Goal: Check status: Check status

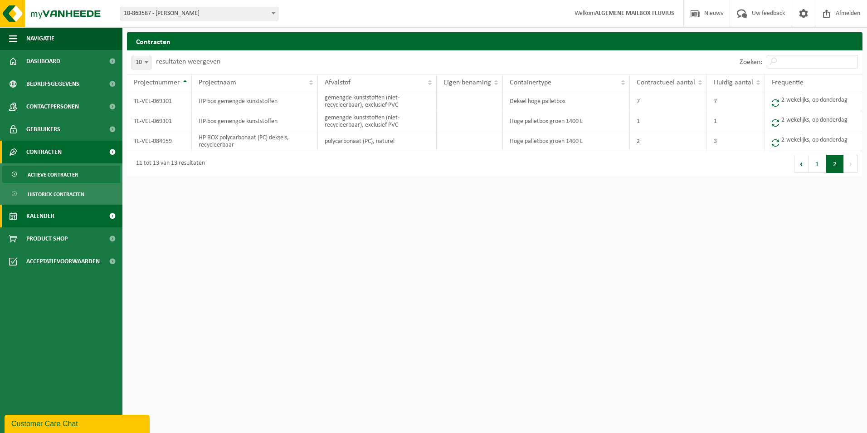
click at [42, 215] on span "Kalender" at bounding box center [40, 216] width 28 height 23
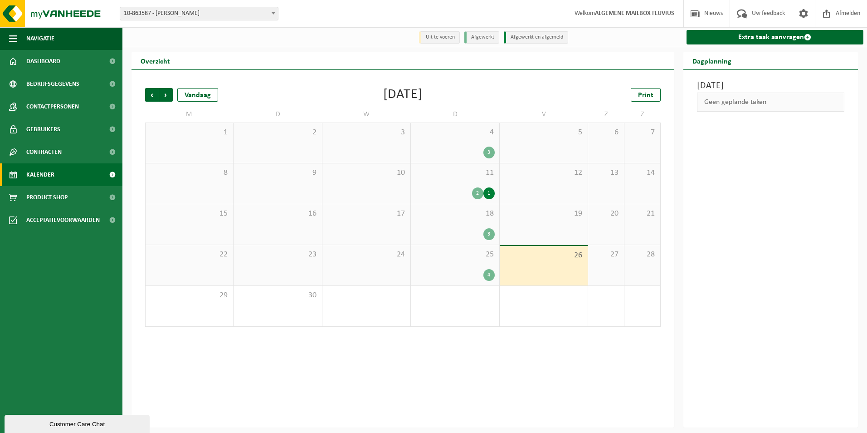
click at [488, 234] on div "3" at bounding box center [489, 234] width 11 height 12
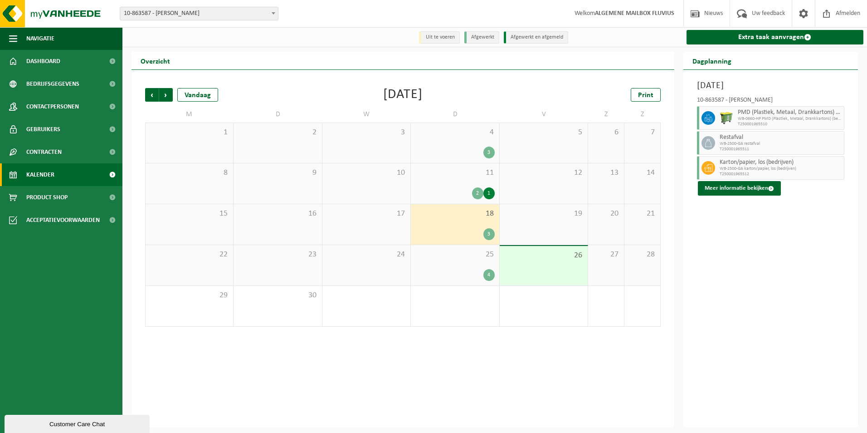
click at [754, 142] on span "WB-2500-GA restafval" at bounding box center [781, 143] width 122 height 5
click at [488, 276] on div "4" at bounding box center [489, 275] width 11 height 12
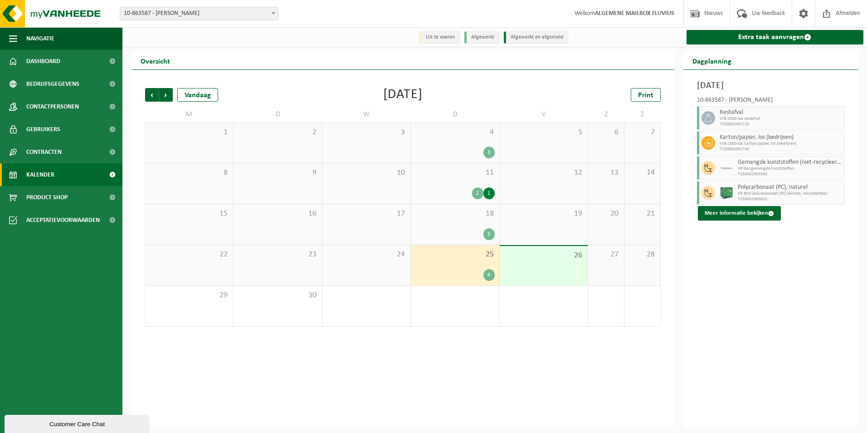
click at [488, 234] on div "3" at bounding box center [489, 234] width 11 height 12
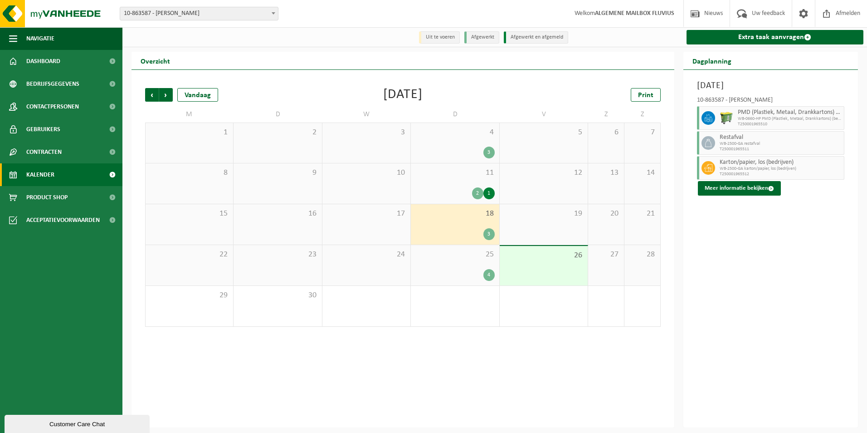
click at [489, 276] on div "4" at bounding box center [489, 275] width 11 height 12
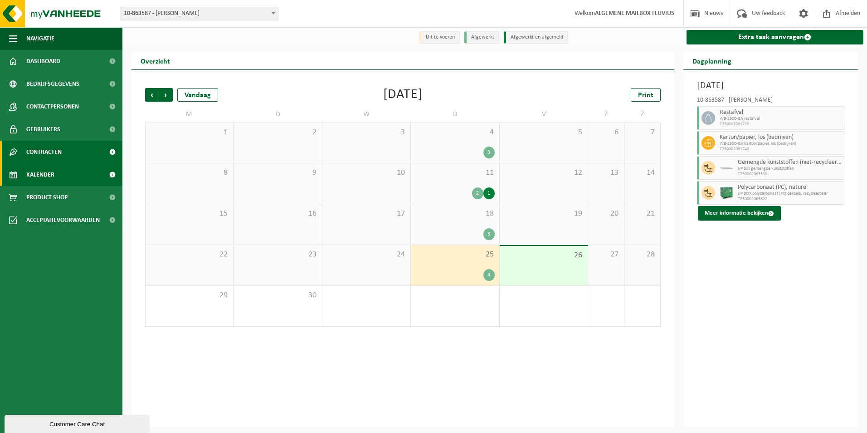
click at [46, 149] on span "Contracten" at bounding box center [43, 152] width 35 height 23
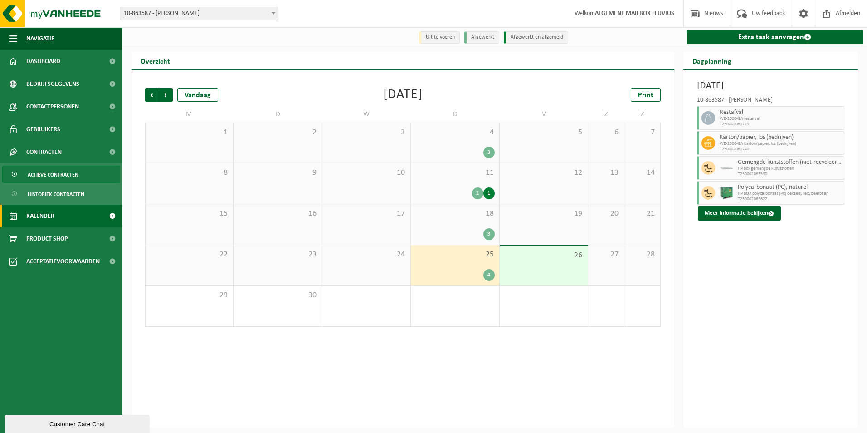
click at [57, 174] on span "Actieve contracten" at bounding box center [53, 174] width 51 height 17
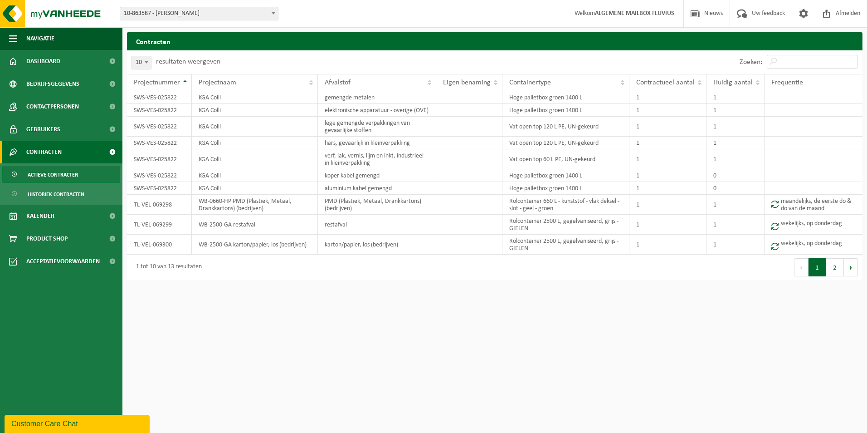
click at [511, 5] on div "Vestiging: 10-733591 - FLUVIUS SYSTEM OPERATOR CVBA - MERELBEKE-MELLE 10-908797…" at bounding box center [433, 14] width 867 height 28
click at [41, 217] on span "Kalender" at bounding box center [40, 216] width 28 height 23
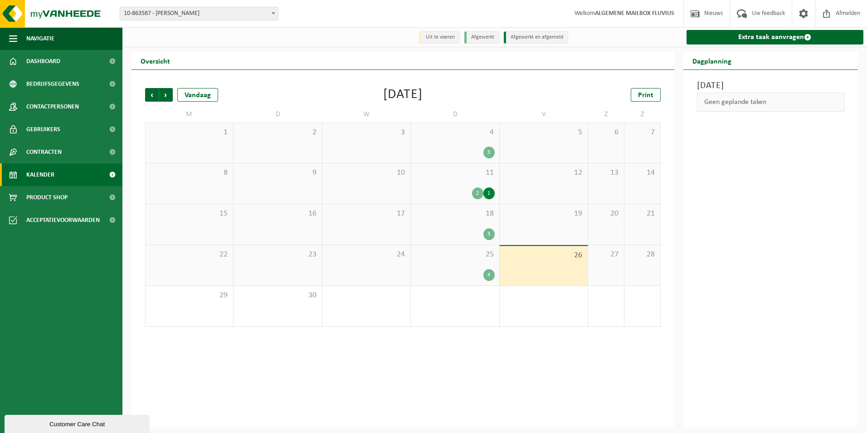
click at [487, 196] on div "1" at bounding box center [489, 193] width 11 height 12
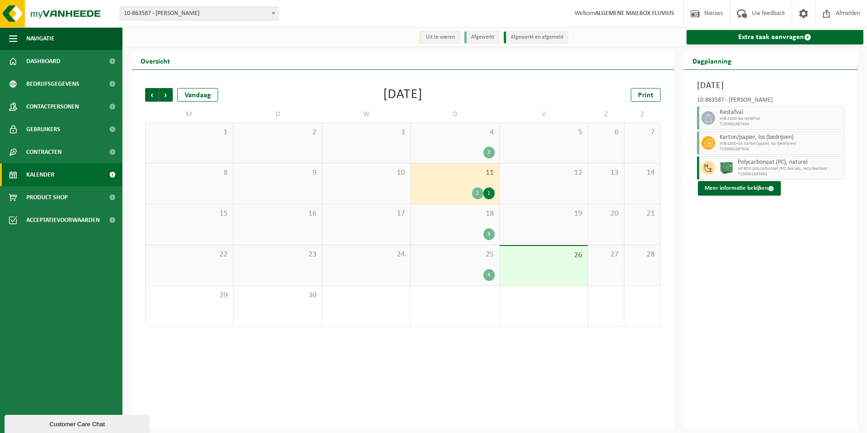
click at [477, 195] on div "2" at bounding box center [477, 193] width 11 height 12
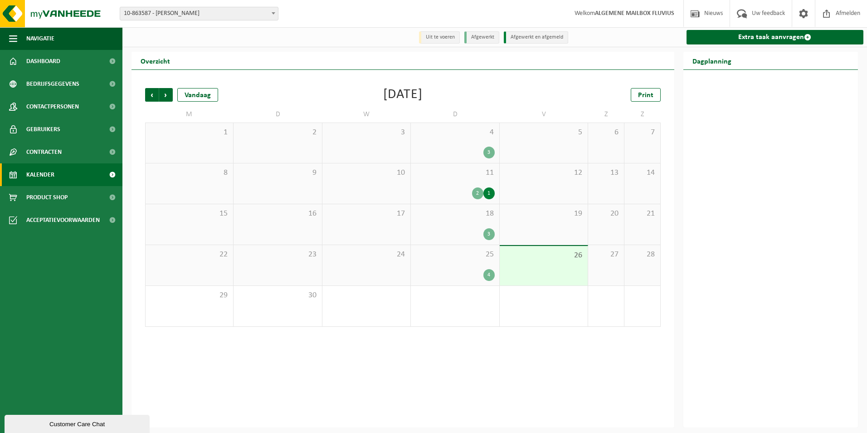
click at [488, 195] on div "1" at bounding box center [489, 193] width 11 height 12
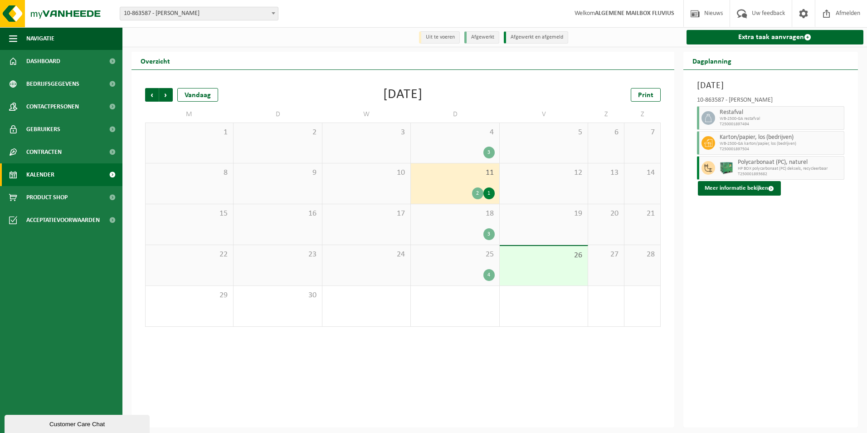
click at [714, 256] on div "Donderdag 11 september 2025 10-863587 - FLUVIUS HAM - HAM Restafval WB-2500-GA …" at bounding box center [771, 248] width 175 height 357
click at [744, 264] on div "Donderdag 11 september 2025 10-863587 - FLUVIUS HAM - HAM Restafval WB-2500-GA …" at bounding box center [771, 248] width 175 height 357
click at [48, 151] on span "Contracten" at bounding box center [43, 152] width 35 height 23
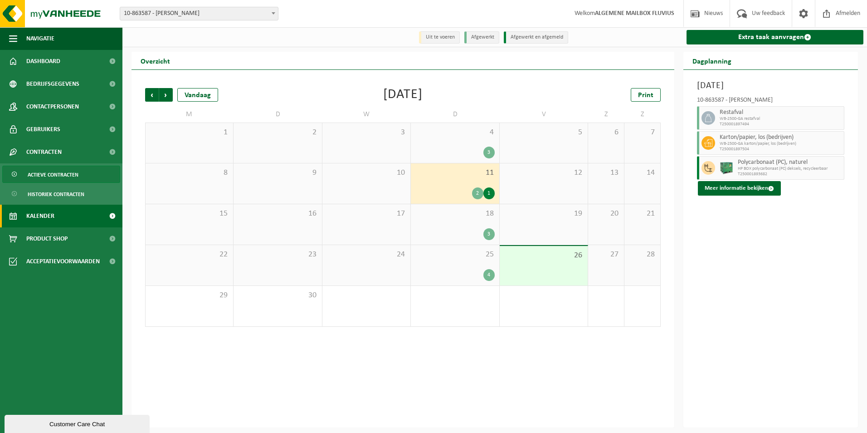
click at [57, 172] on span "Actieve contracten" at bounding box center [53, 174] width 51 height 17
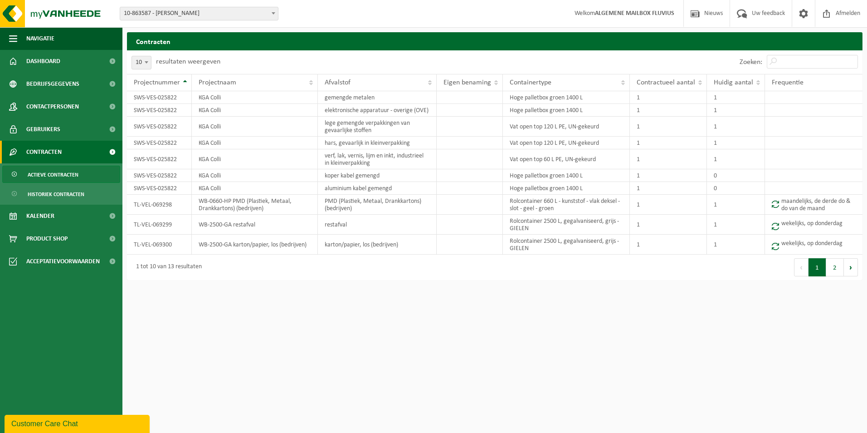
click at [509, 343] on html "Vestiging: 10-733591 - FLUVIUS SYSTEM OPERATOR CVBA - MERELBEKE-MELLE 10-908797…" at bounding box center [433, 216] width 867 height 433
click at [833, 265] on button "2" at bounding box center [836, 267] width 18 height 18
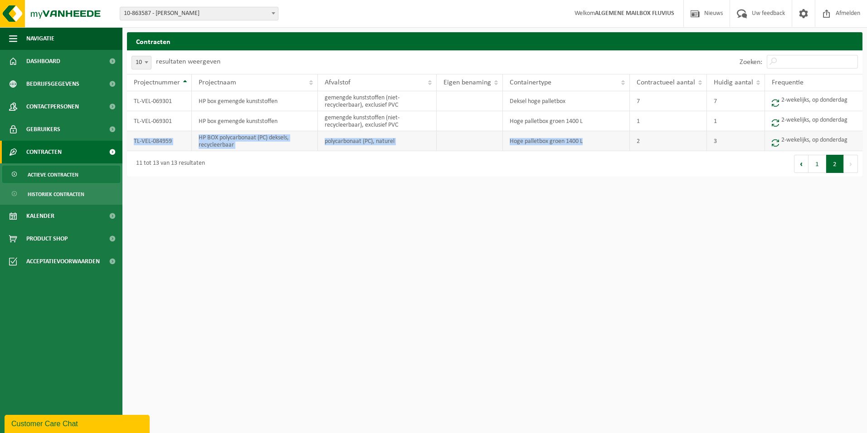
drag, startPoint x: 134, startPoint y: 141, endPoint x: 596, endPoint y: 141, distance: 462.2
click at [596, 141] on tr "TL-VEL-084959 HP BOX polycarbonaat (PC) deksels, recycleerbaar polycarbonaat (P…" at bounding box center [495, 141] width 736 height 20
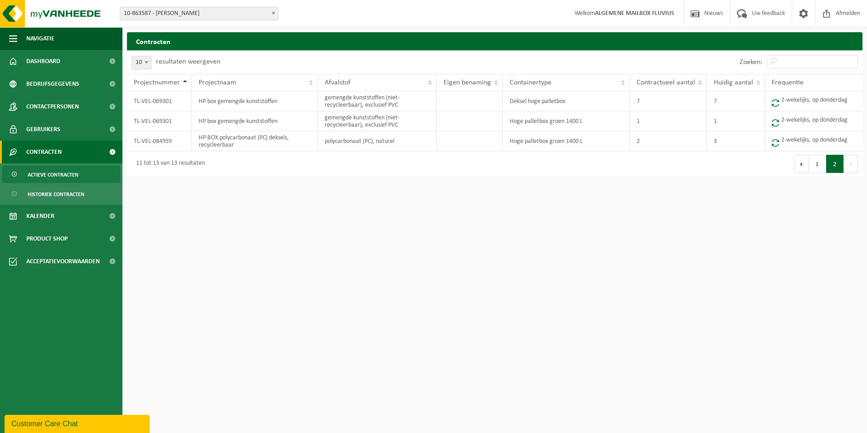
click at [718, 203] on html "Vestiging: 10-733591 - FLUVIUS SYSTEM OPERATOR CVBA - MERELBEKE-MELLE 10-908797…" at bounding box center [433, 216] width 867 height 433
click at [812, 166] on button "1" at bounding box center [818, 164] width 18 height 18
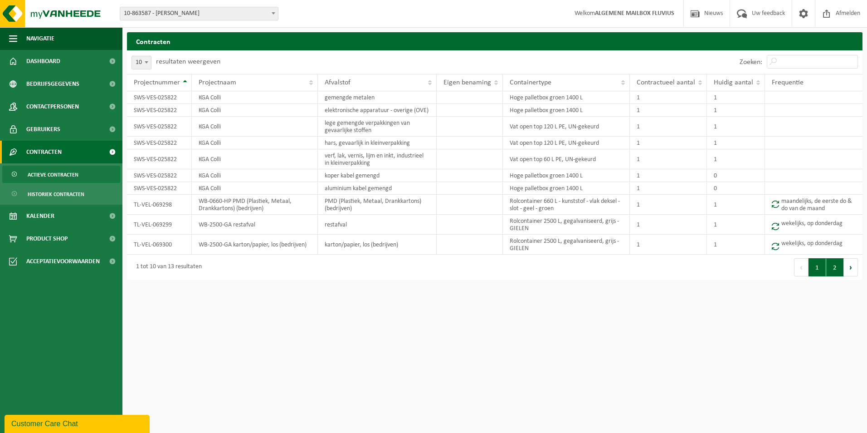
click at [834, 269] on button "2" at bounding box center [836, 267] width 18 height 18
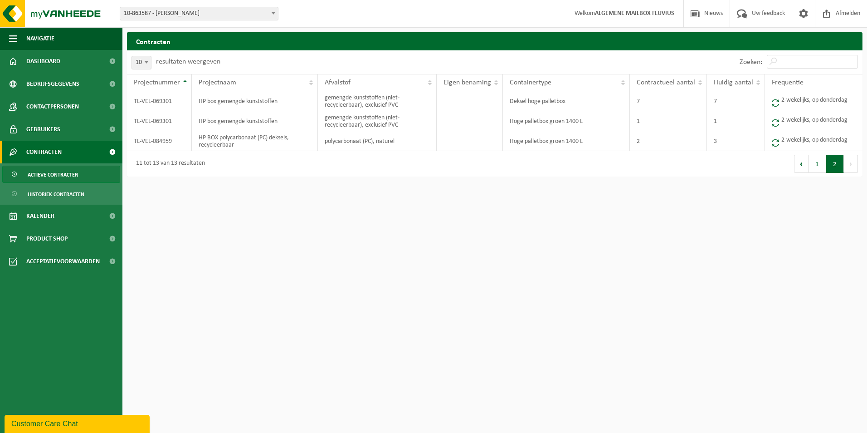
click at [609, 252] on html "Vestiging: 10-733591 - FLUVIUS SYSTEM OPERATOR CVBA - MERELBEKE-MELLE 10-908797…" at bounding box center [433, 216] width 867 height 433
